Goal: Task Accomplishment & Management: Manage account settings

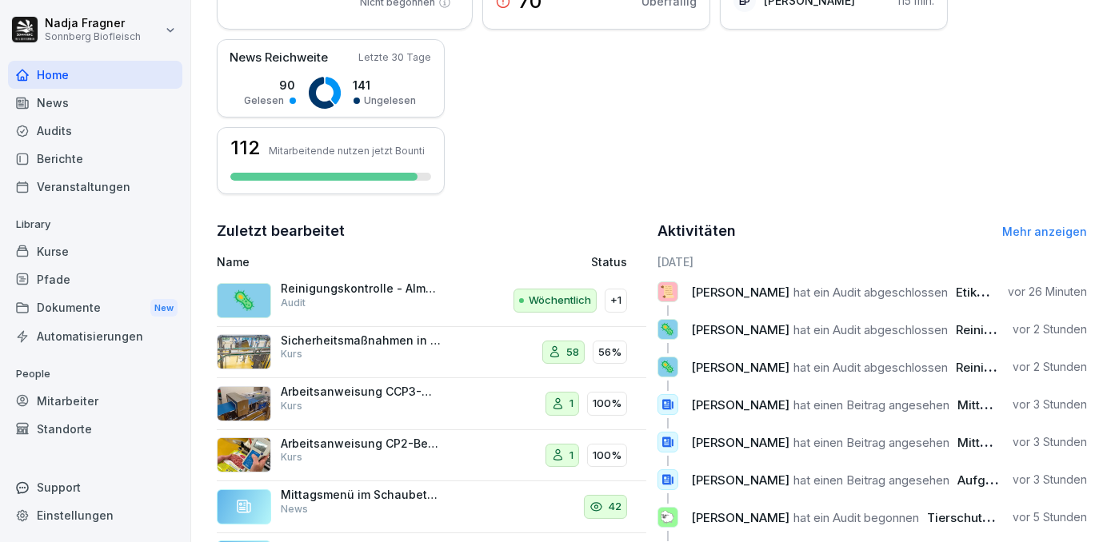
scroll to position [443, 0]
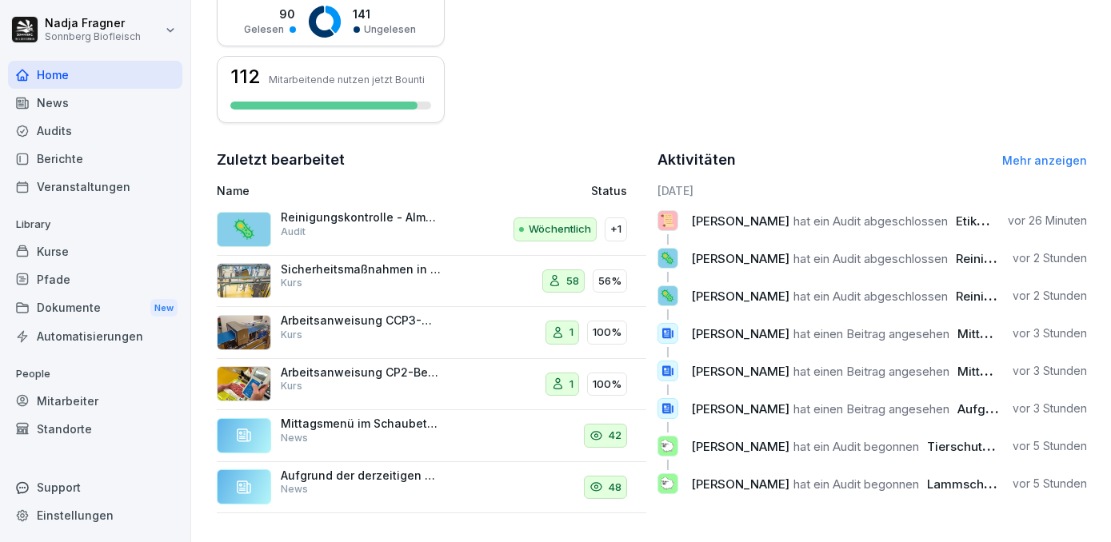
click at [81, 398] on div "Mitarbeiter" at bounding box center [95, 401] width 174 height 28
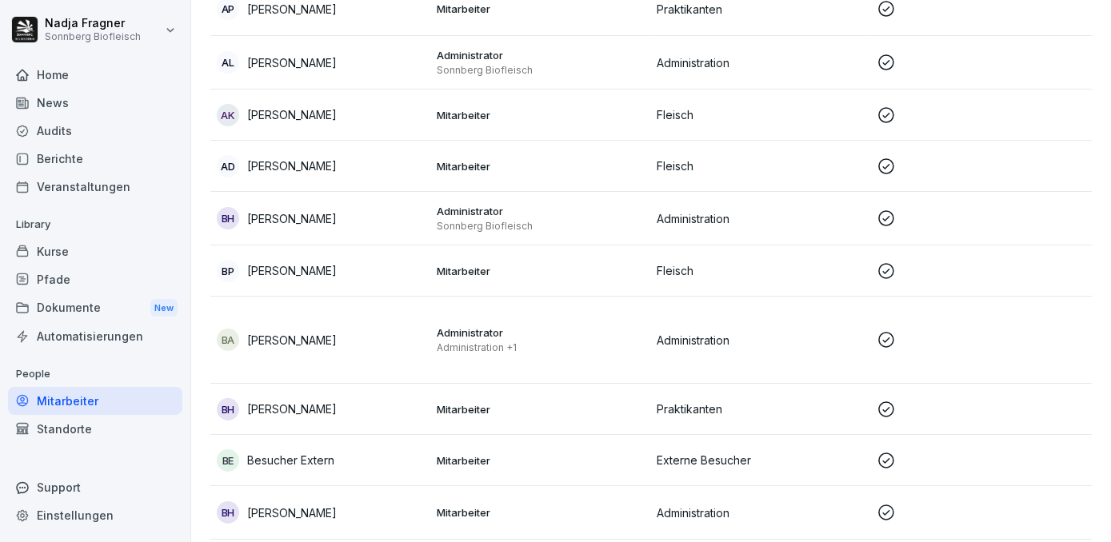
scroll to position [16, 0]
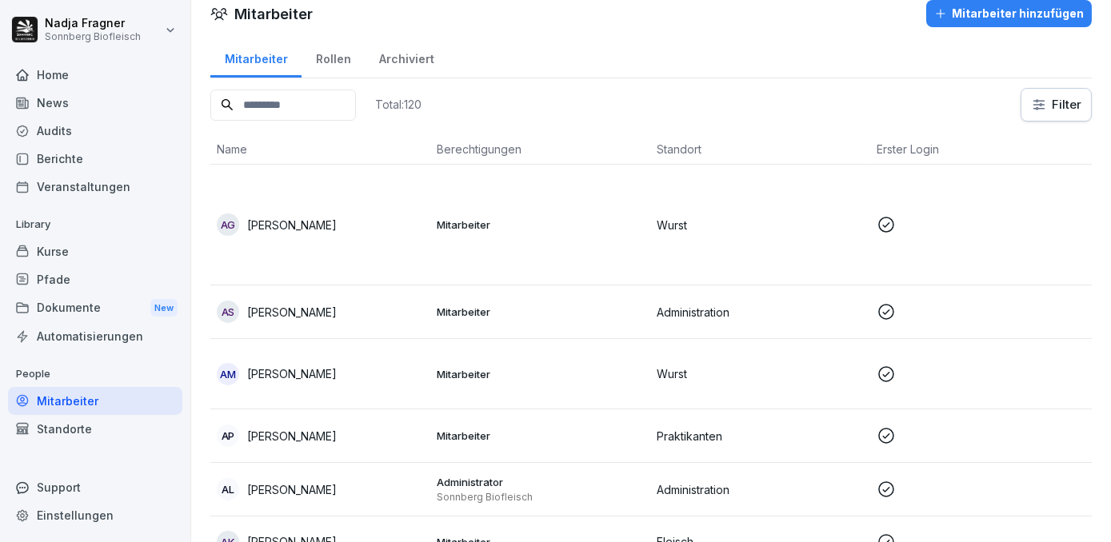
click at [311, 107] on input at bounding box center [283, 105] width 146 height 31
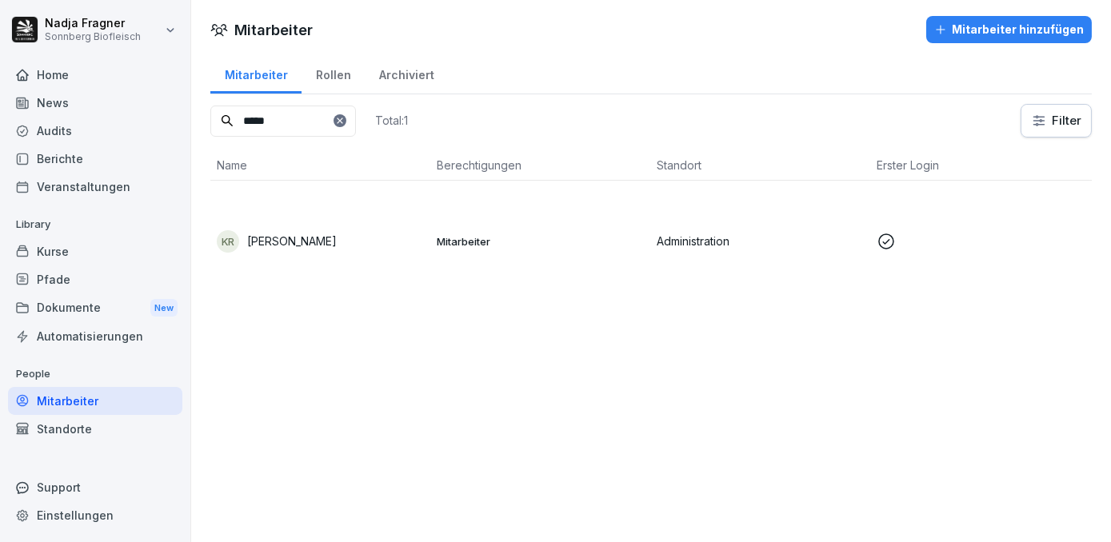
click at [522, 244] on p "Mitarbeiter" at bounding box center [540, 241] width 207 height 14
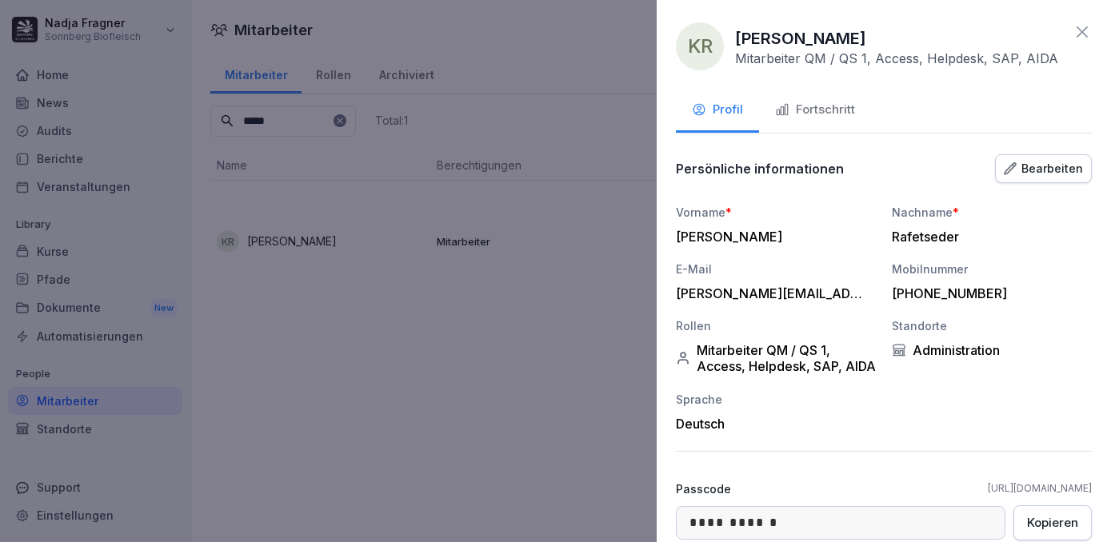
click at [1027, 164] on div "Bearbeiten" at bounding box center [1043, 169] width 79 height 18
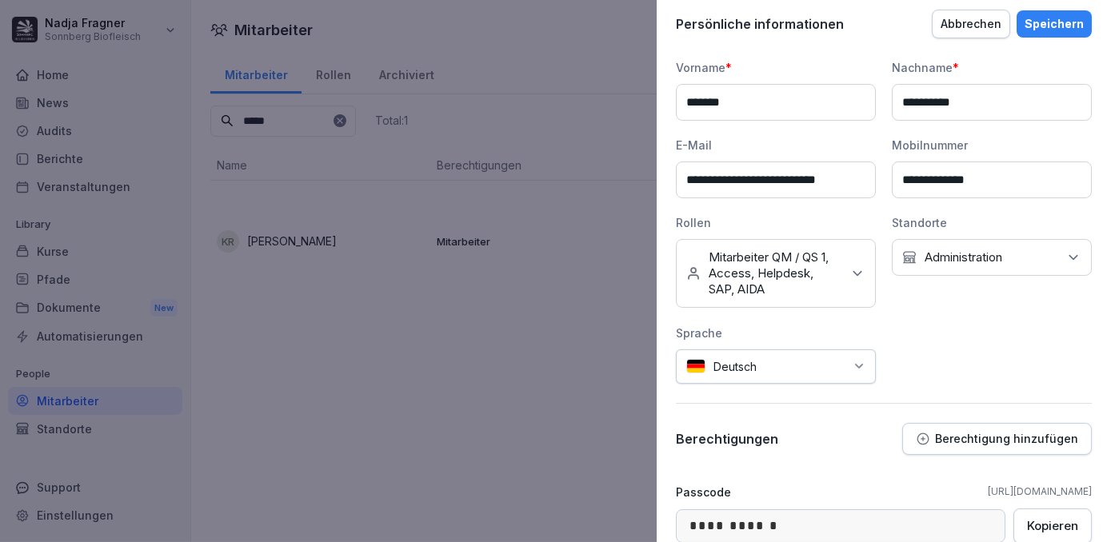
scroll to position [218, 0]
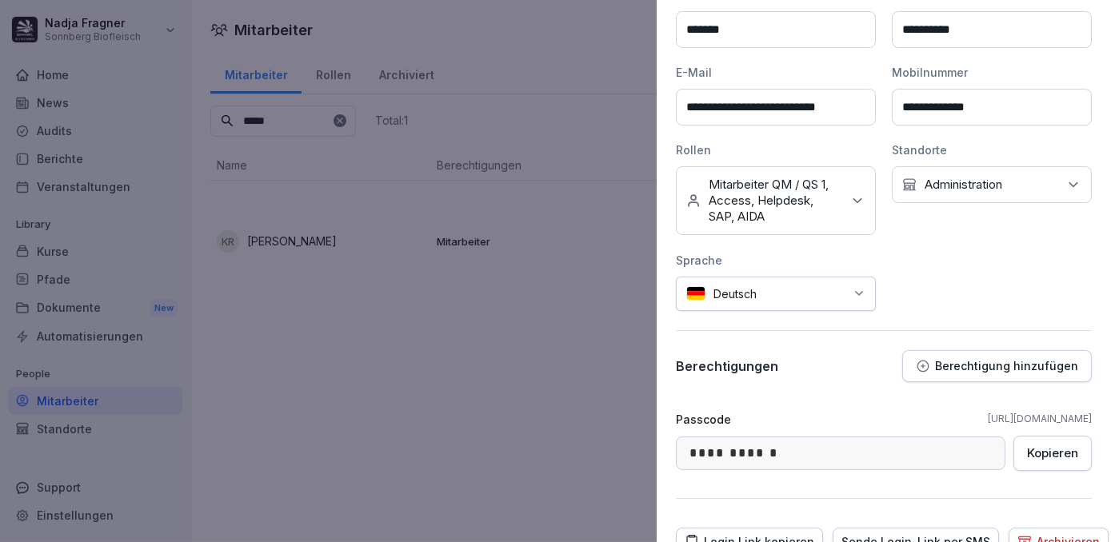
click at [1006, 361] on p "Berechtigung hinzufügen" at bounding box center [1006, 366] width 143 height 13
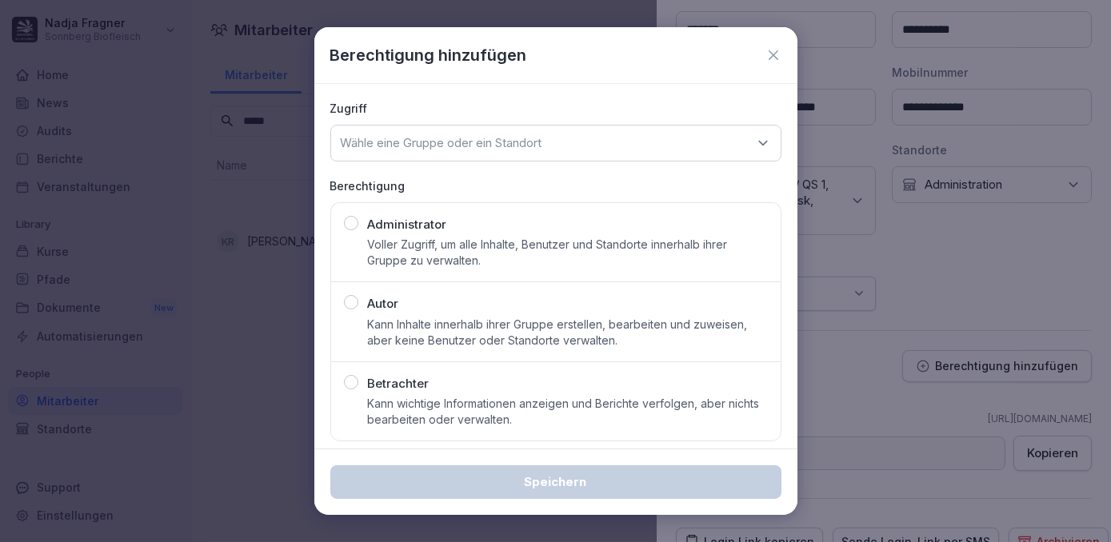
click at [369, 219] on p "Administrator" at bounding box center [407, 225] width 79 height 18
click at [582, 144] on div "Wähle eine Gruppe oder ein Standort" at bounding box center [555, 143] width 451 height 37
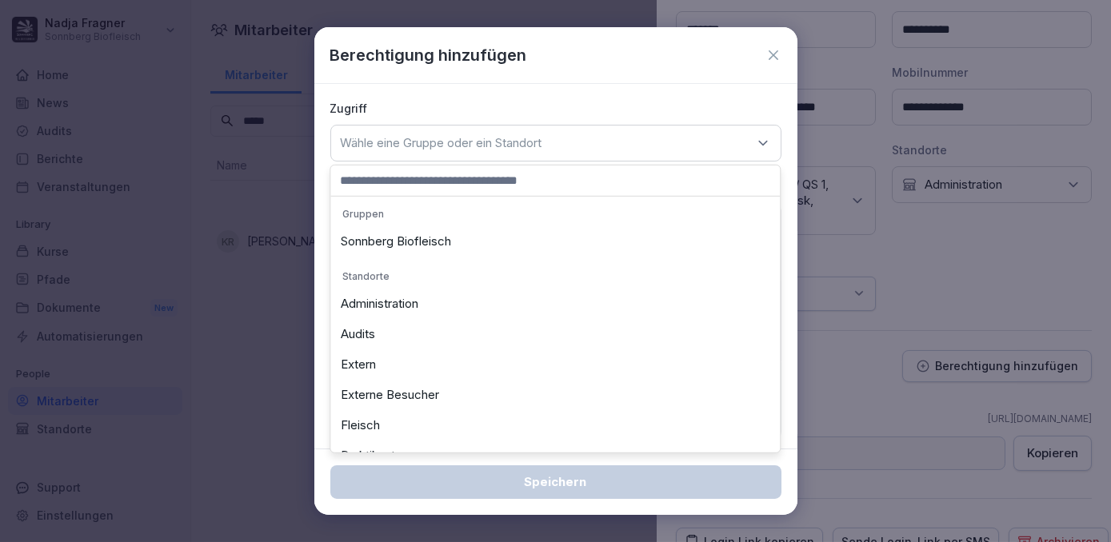
click at [438, 248] on div "Sonnberg Biofleisch" at bounding box center [555, 241] width 442 height 30
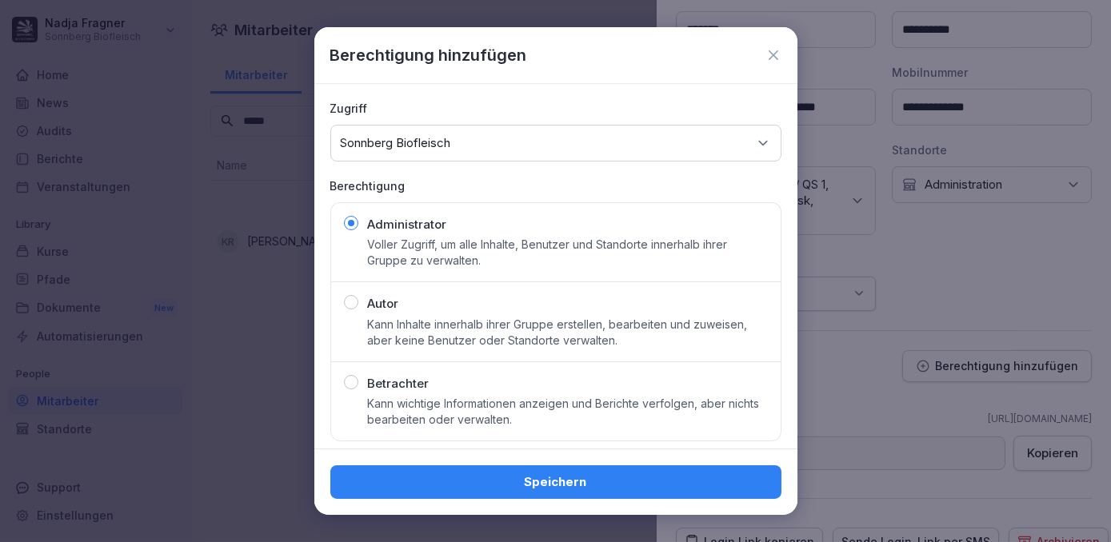
click at [580, 474] on div "Speichern" at bounding box center [556, 482] width 426 height 18
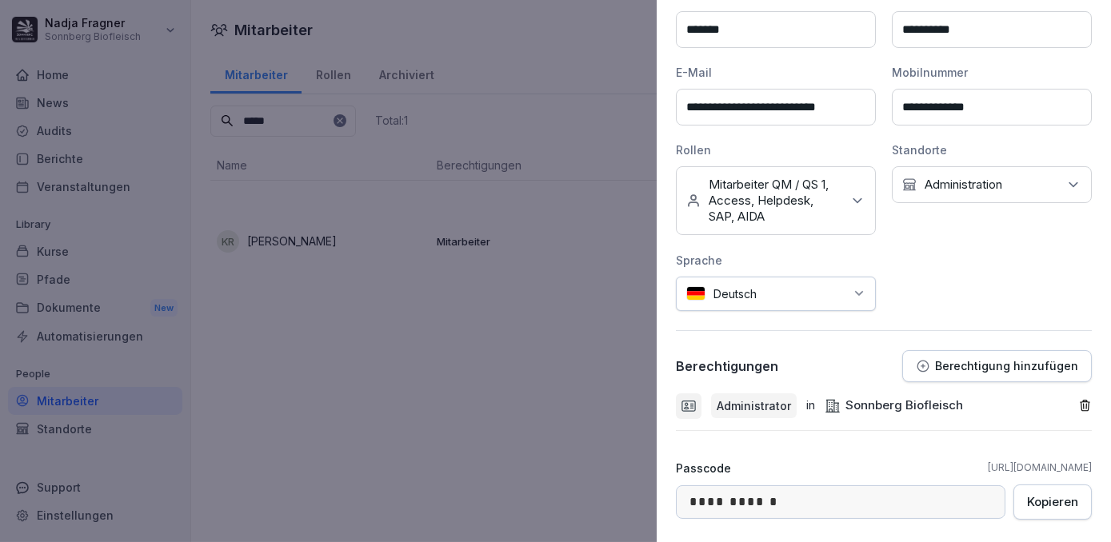
scroll to position [0, 0]
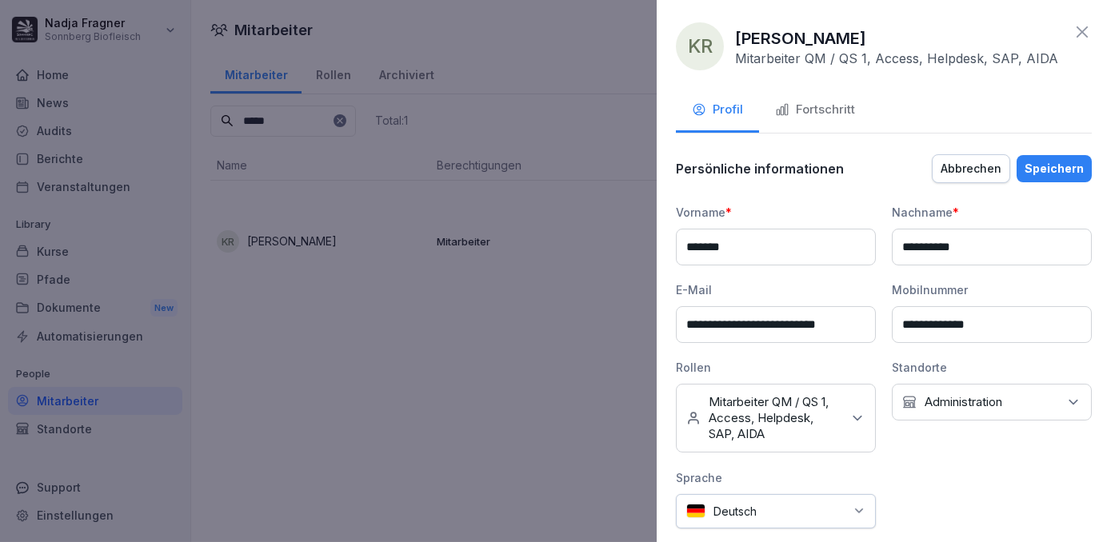
click at [1073, 26] on icon at bounding box center [1082, 31] width 19 height 19
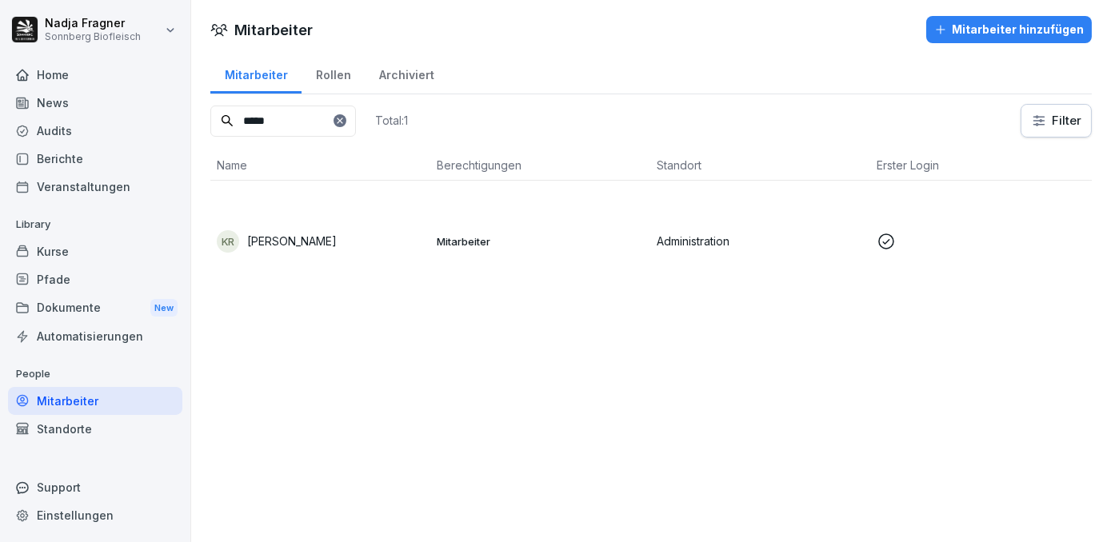
drag, startPoint x: 290, startPoint y: 122, endPoint x: 189, endPoint y: 105, distance: 102.3
click at [189, 105] on div "[PERSON_NAME] Biofleisch Home News Audits Berichte Veranstaltungen Library Kurs…" at bounding box center [555, 271] width 1111 height 542
type input "*"
type input "****"
click at [422, 227] on td "KR [PERSON_NAME]" at bounding box center [320, 241] width 220 height 121
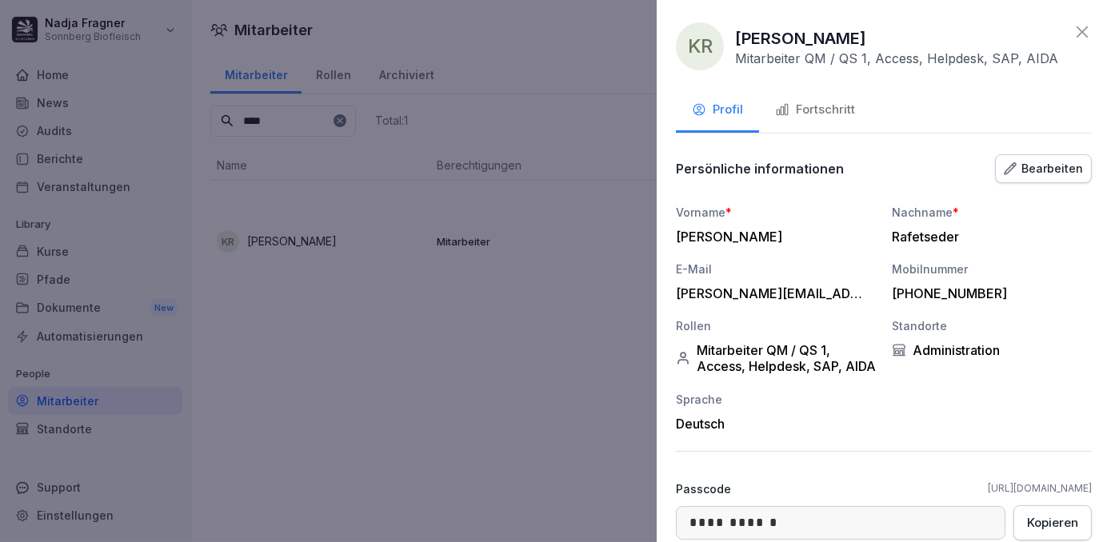
click at [1043, 167] on div "Bearbeiten" at bounding box center [1043, 169] width 79 height 18
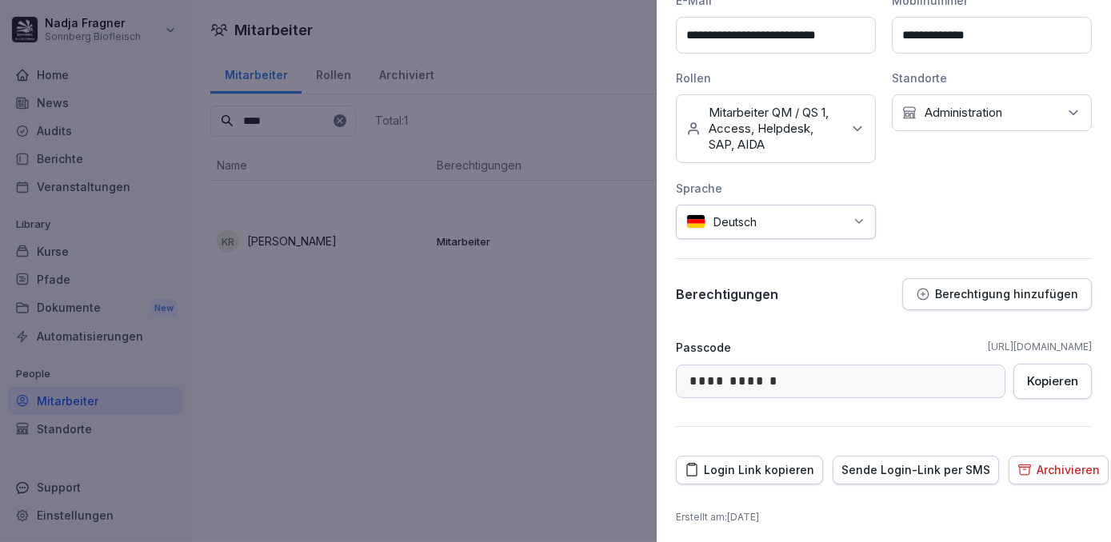
scroll to position [217, 0]
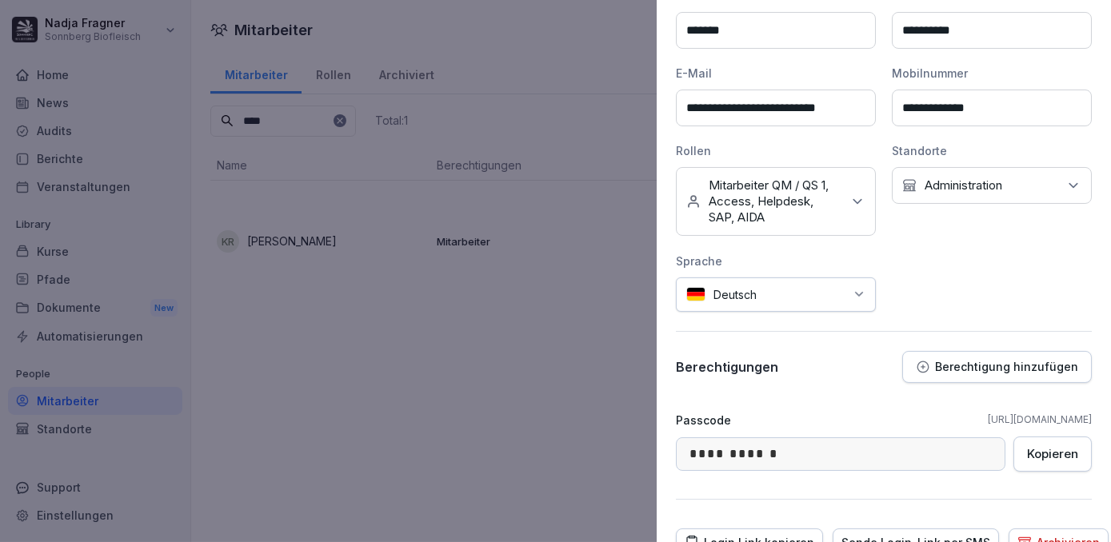
click at [990, 361] on p "Berechtigung hinzufügen" at bounding box center [1006, 367] width 143 height 13
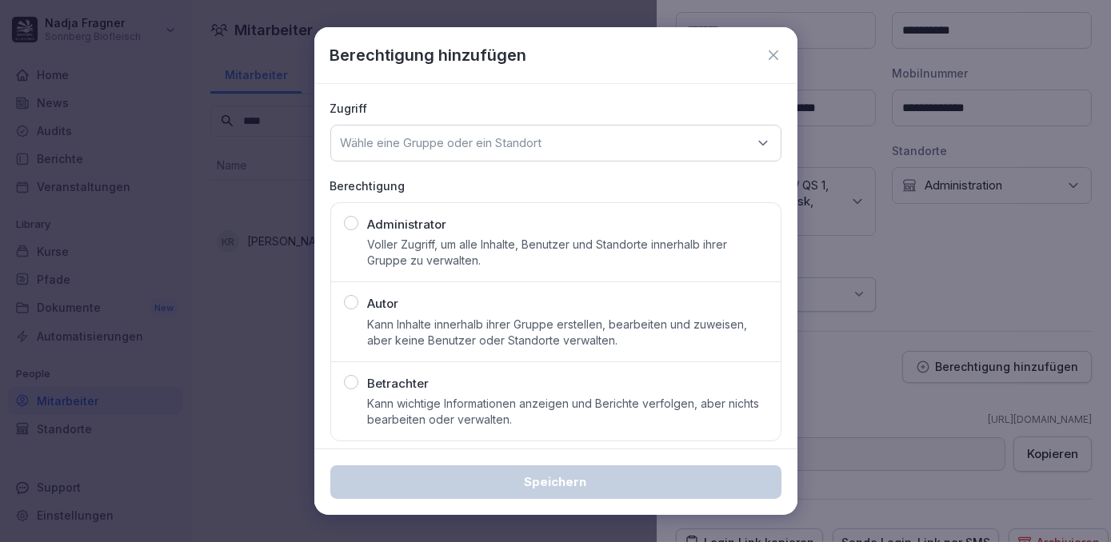
click at [394, 136] on p "Wähle eine Gruppe oder ein Standort" at bounding box center [442, 143] width 202 height 16
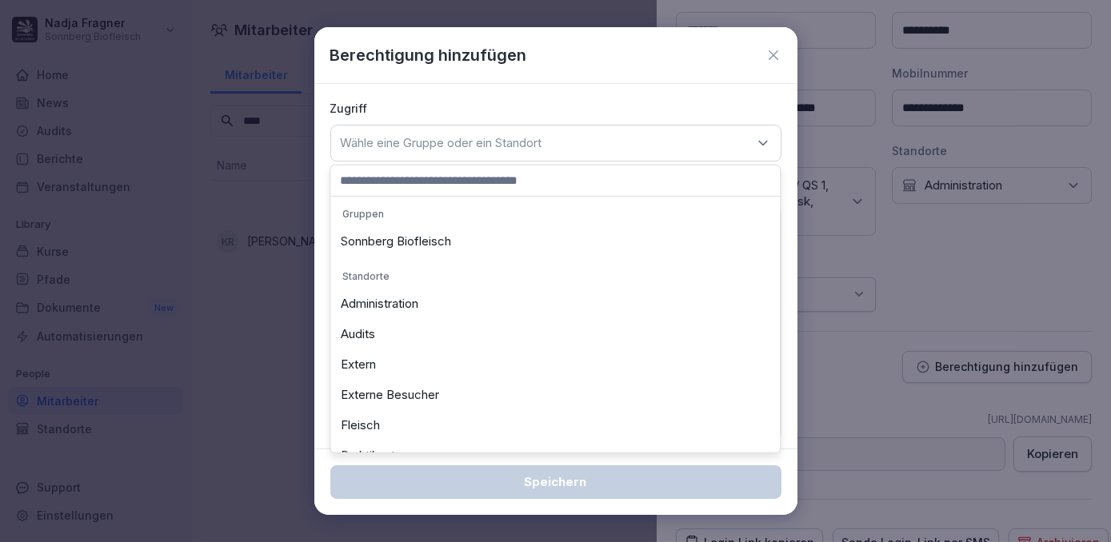
click at [380, 246] on div "Sonnberg Biofleisch" at bounding box center [555, 241] width 442 height 30
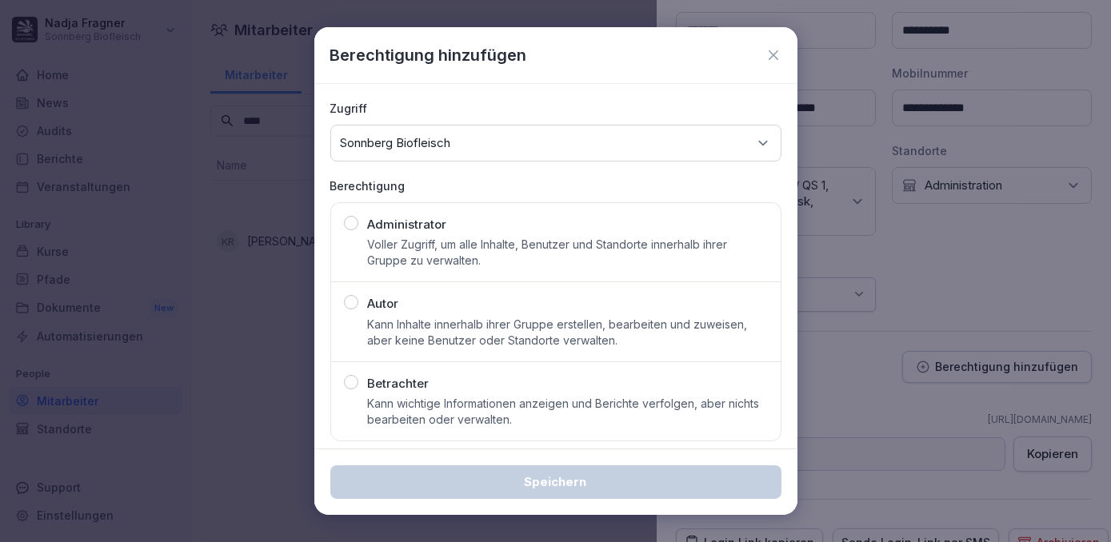
click at [400, 233] on p "Administrator" at bounding box center [407, 225] width 79 height 18
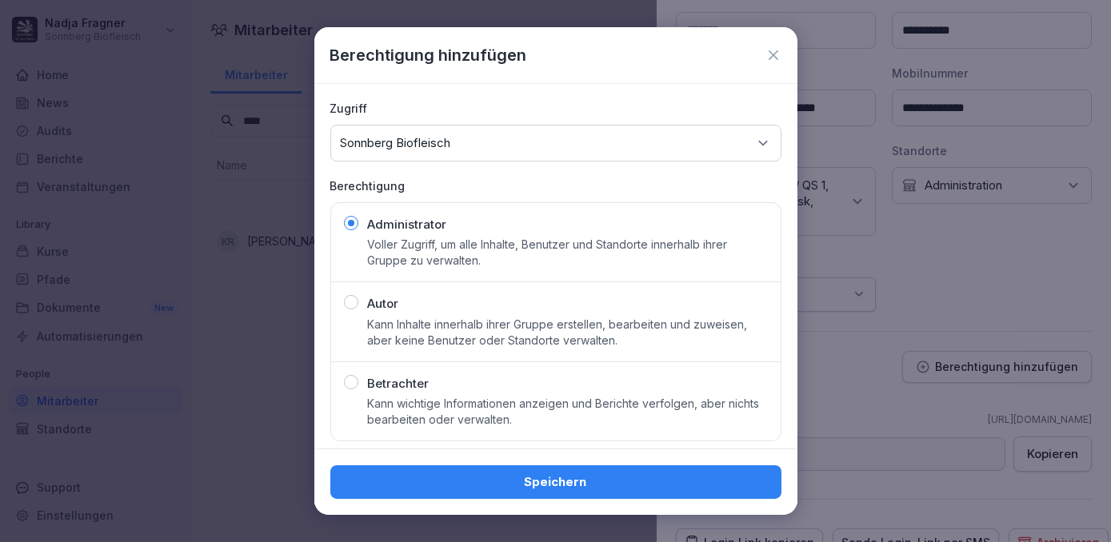
click at [557, 485] on div "Speichern" at bounding box center [556, 482] width 426 height 18
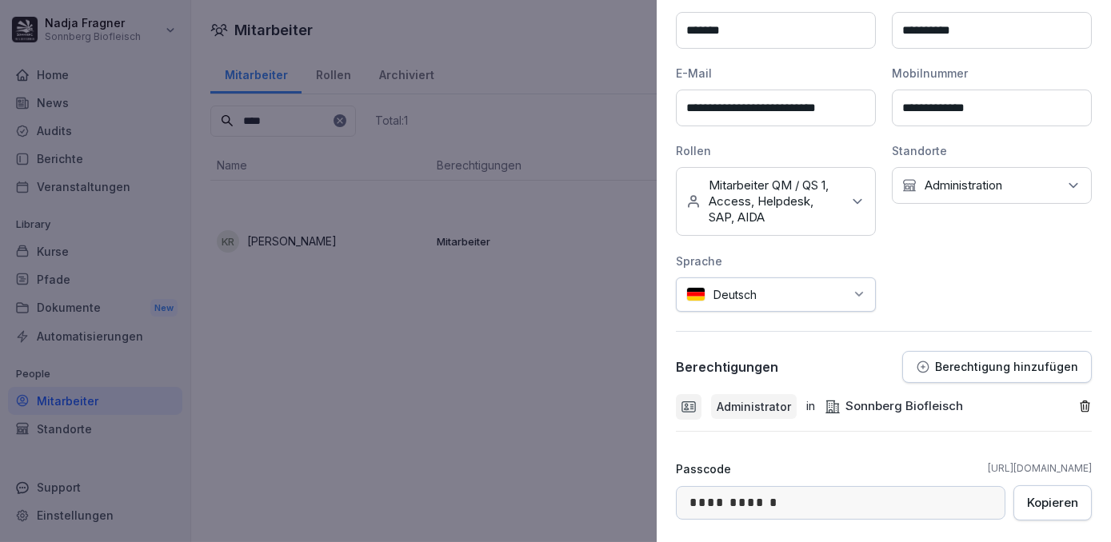
scroll to position [0, 0]
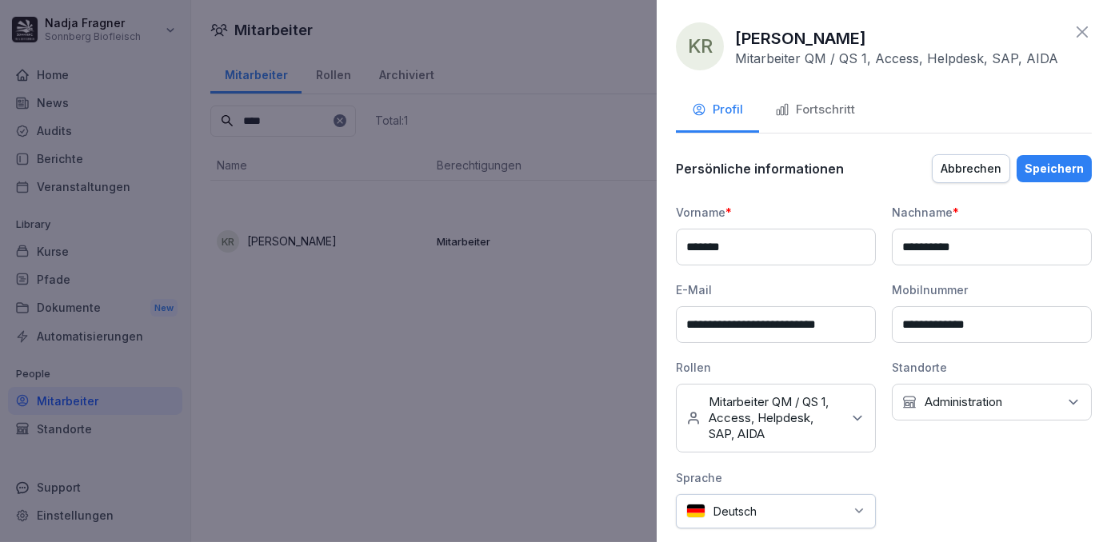
click at [1034, 165] on div "Speichern" at bounding box center [1054, 169] width 59 height 18
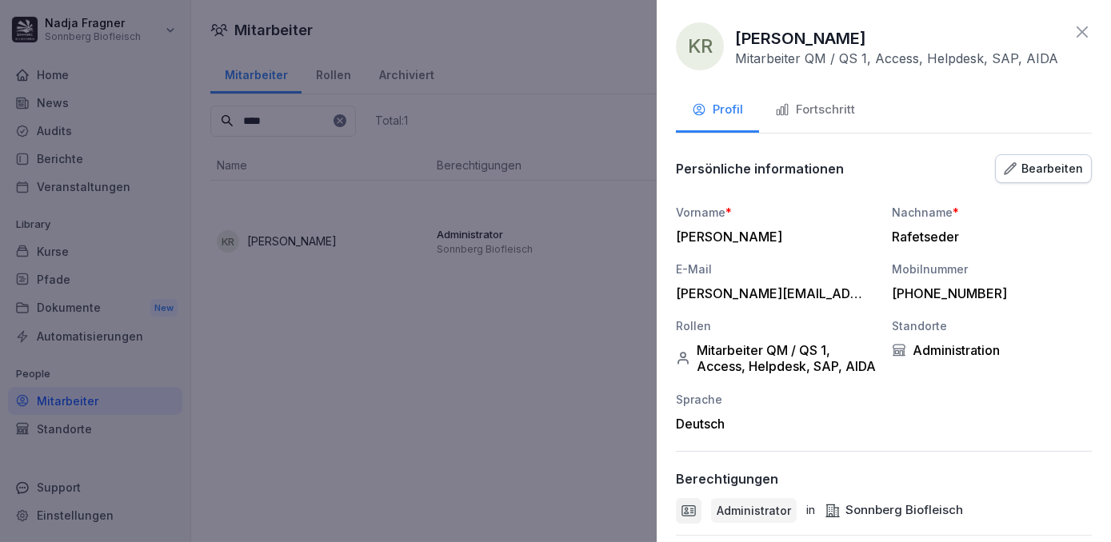
click at [1073, 28] on icon at bounding box center [1082, 31] width 19 height 19
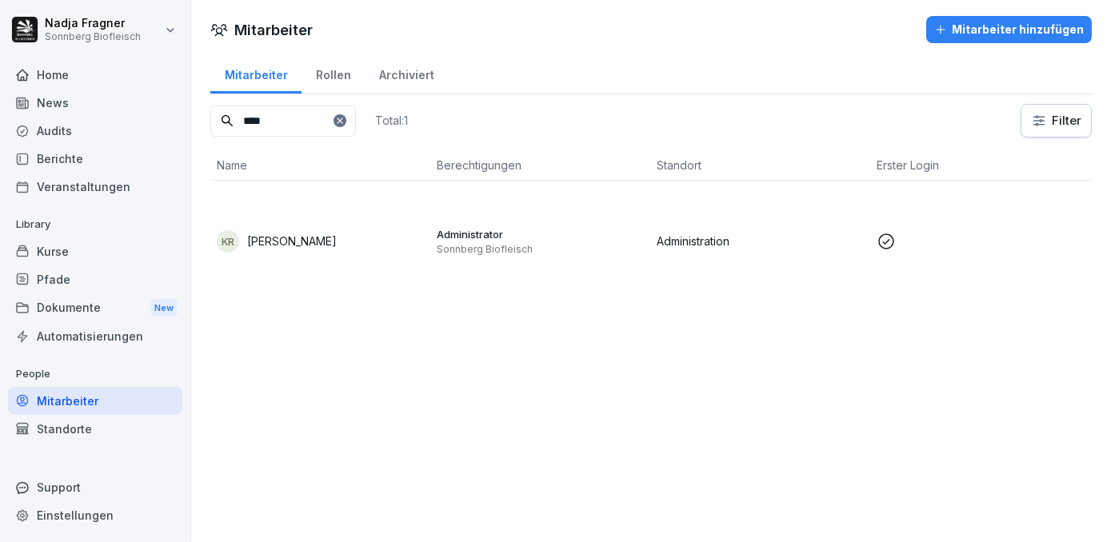
click at [93, 76] on div "Home" at bounding box center [95, 75] width 174 height 28
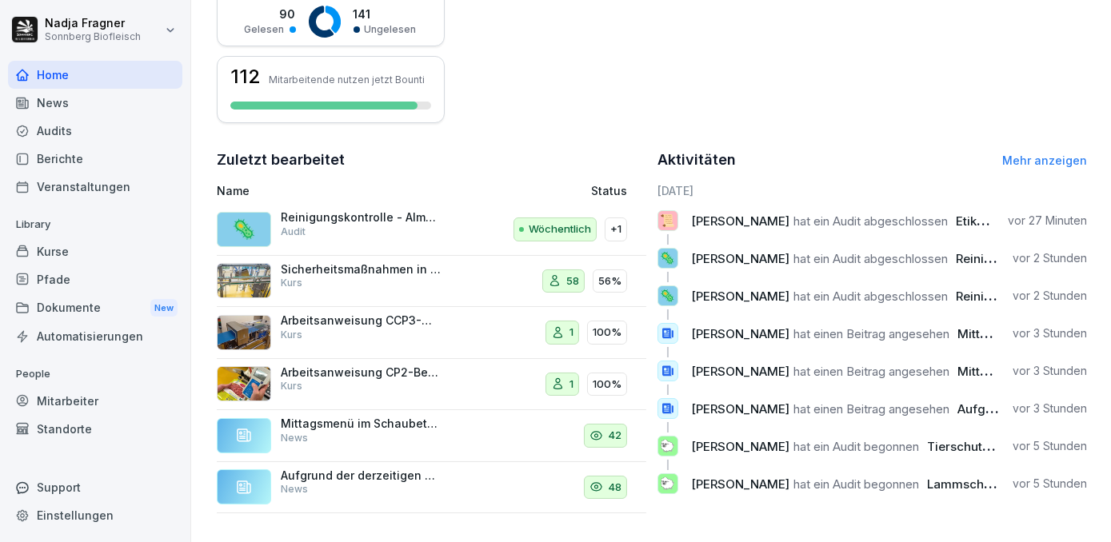
scroll to position [443, 0]
click at [1048, 154] on link "Mehr anzeigen" at bounding box center [1044, 161] width 85 height 14
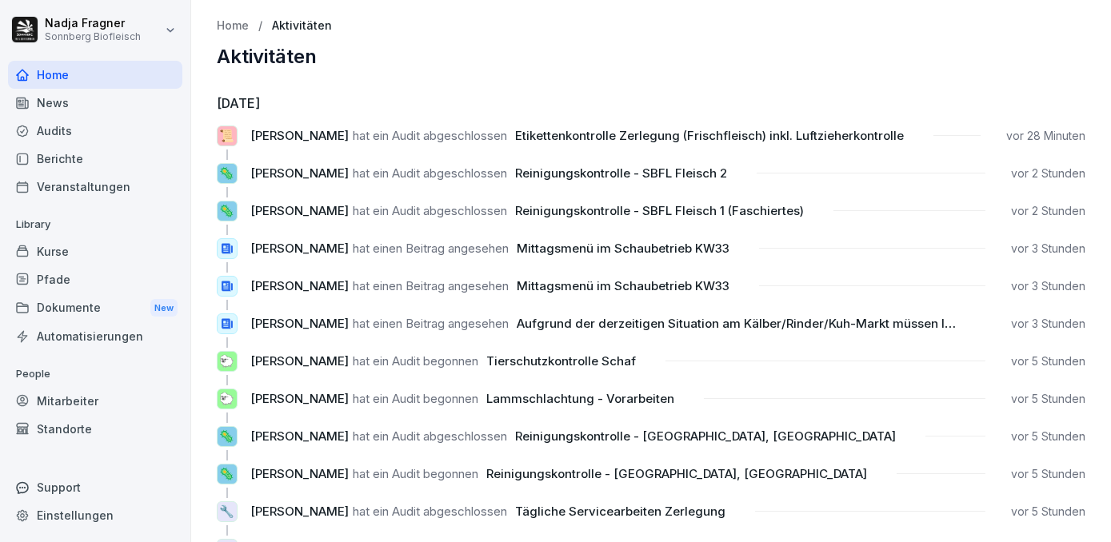
click at [53, 81] on div "Home" at bounding box center [95, 75] width 174 height 28
